Goal: Task Accomplishment & Management: Use online tool/utility

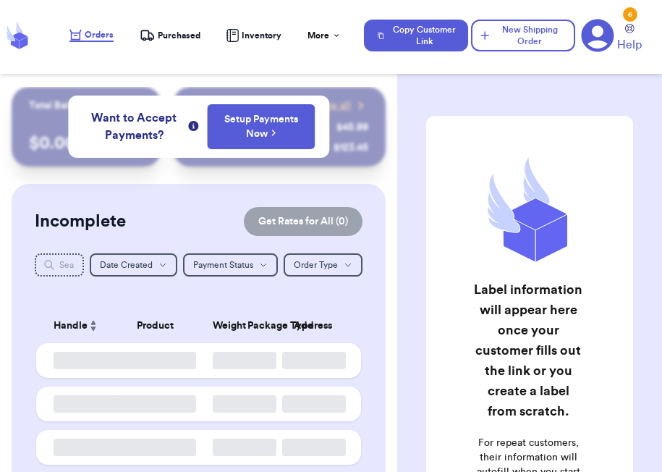
checkbox input "false"
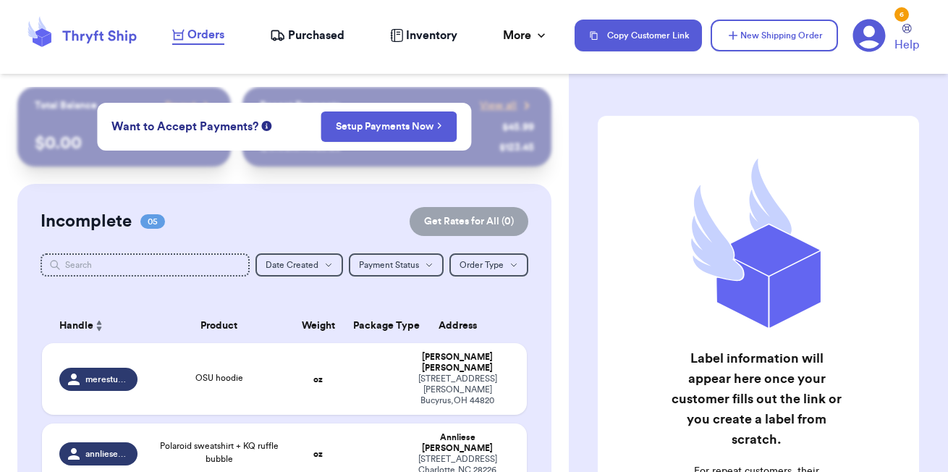
checkbox input "false"
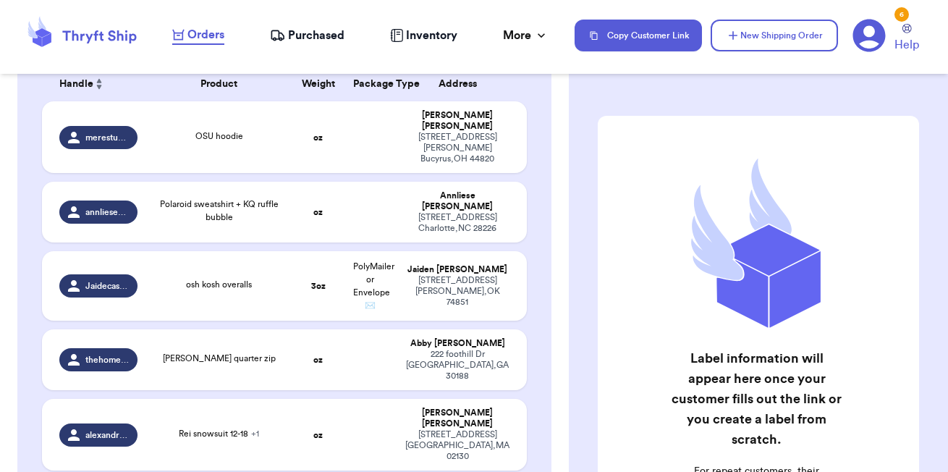
scroll to position [244, 0]
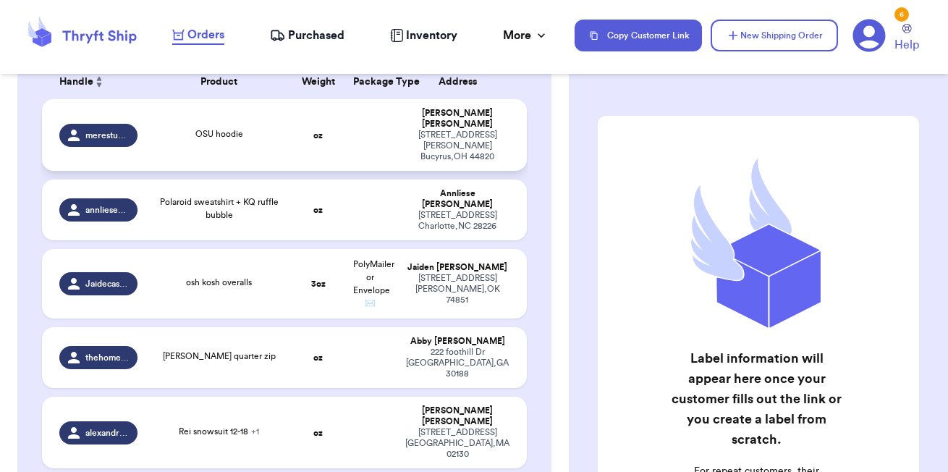
click at [526, 124] on td "[PERSON_NAME] [STREET_ADDRESS][PERSON_NAME]" at bounding box center [462, 135] width 130 height 72
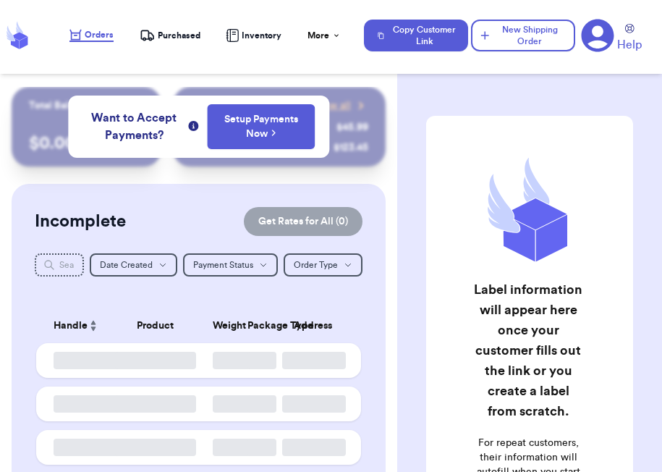
checkbox input "false"
